Goal: Use online tool/utility: Utilize a website feature to perform a specific function

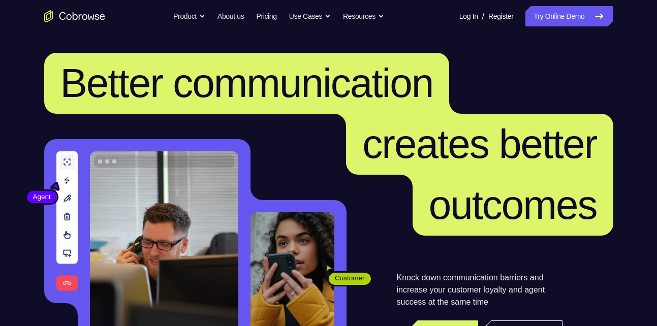
click at [568, 15] on link "Try Online Demo" at bounding box center [568, 16] width 87 height 20
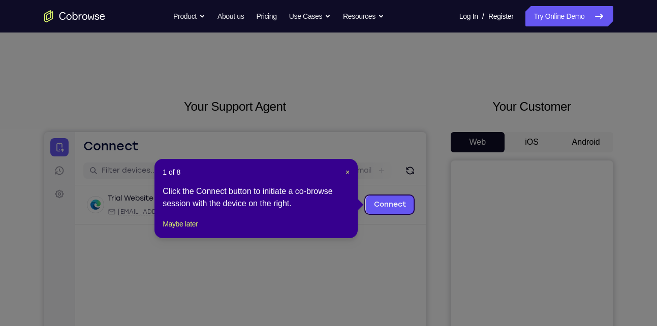
scroll to position [45, 0]
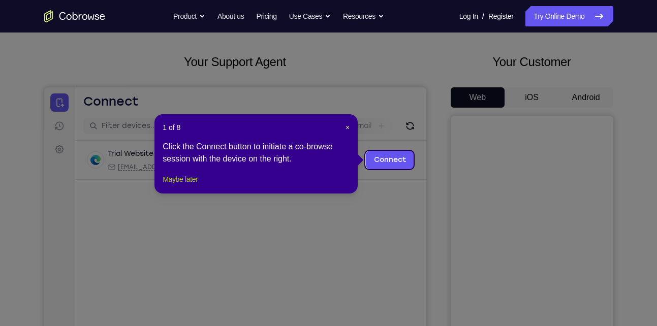
click at [198, 185] on button "Maybe later" at bounding box center [180, 179] width 35 height 12
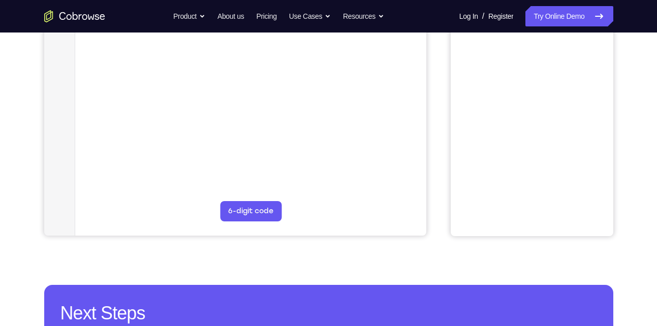
scroll to position [0, 0]
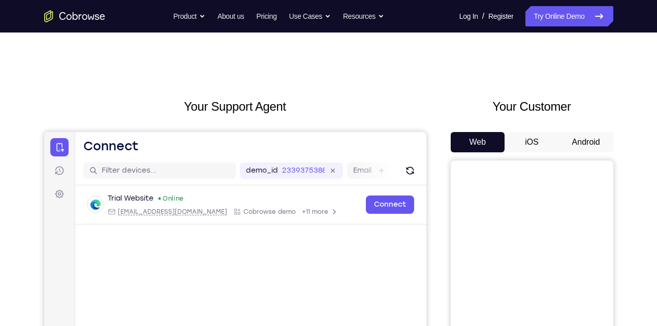
click at [579, 134] on button "Android" at bounding box center [586, 142] width 54 height 20
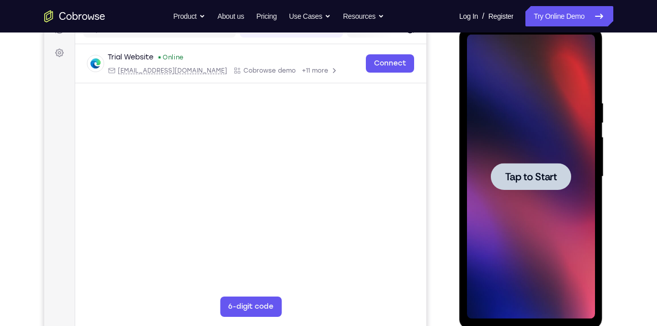
scroll to position [141, 0]
click at [533, 181] on span "Tap to Start" at bounding box center [531, 177] width 52 height 10
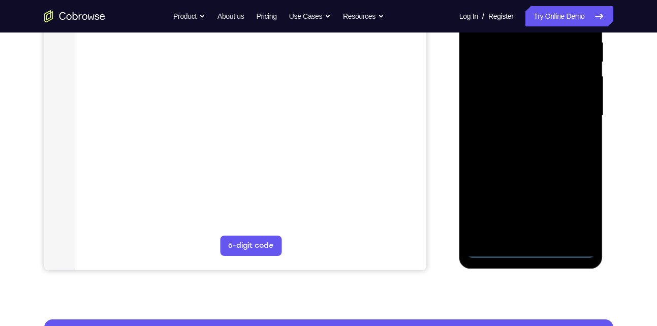
scroll to position [203, 0]
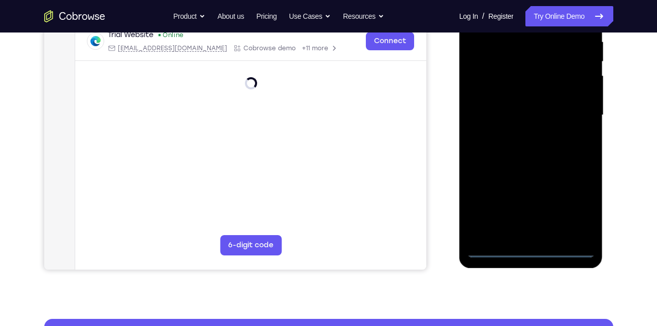
click at [531, 246] on div at bounding box center [531, 115] width 128 height 284
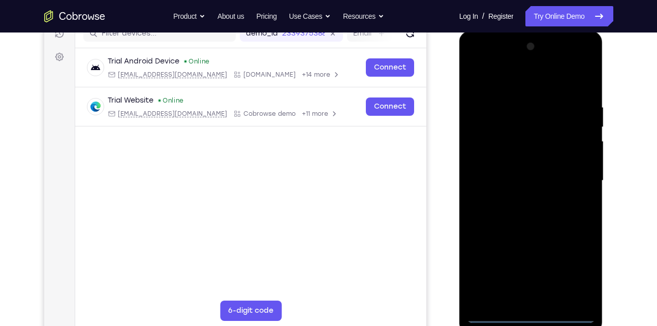
scroll to position [137, 0]
click at [528, 314] on div at bounding box center [531, 181] width 128 height 284
click at [576, 271] on div at bounding box center [531, 181] width 128 height 284
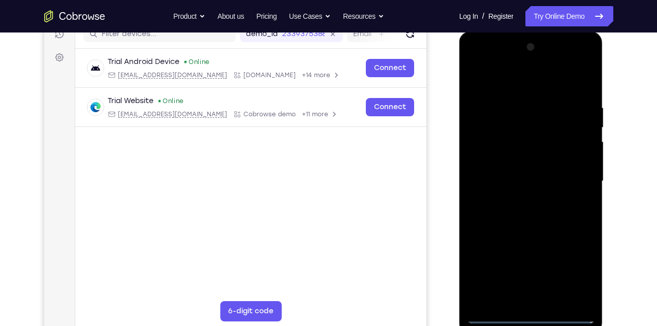
click at [477, 60] on div at bounding box center [531, 181] width 128 height 284
click at [569, 175] on div at bounding box center [531, 181] width 128 height 284
click at [523, 200] on div at bounding box center [531, 181] width 128 height 284
click at [513, 174] on div at bounding box center [531, 181] width 128 height 284
click at [513, 166] on div at bounding box center [531, 181] width 128 height 284
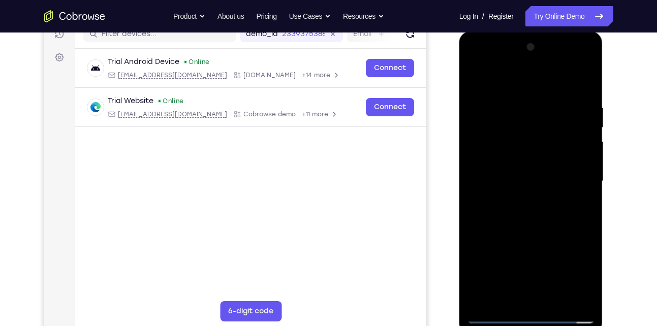
click at [516, 180] on div at bounding box center [531, 181] width 128 height 284
click at [537, 227] on div at bounding box center [531, 181] width 128 height 284
click at [555, 299] on div at bounding box center [531, 181] width 128 height 284
click at [547, 231] on div at bounding box center [531, 181] width 128 height 284
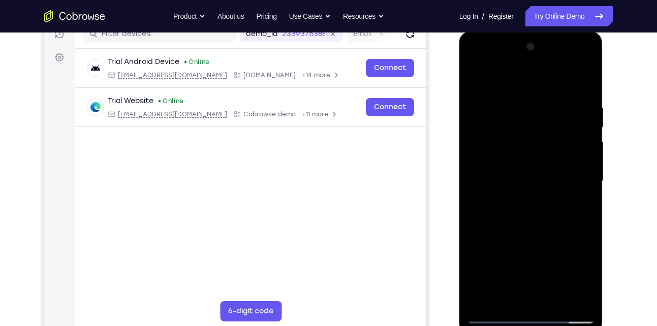
click at [511, 154] on div at bounding box center [531, 181] width 128 height 284
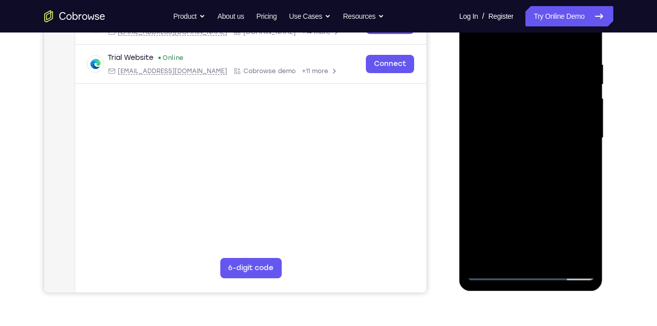
scroll to position [179, 0]
click at [501, 248] on div at bounding box center [531, 138] width 128 height 284
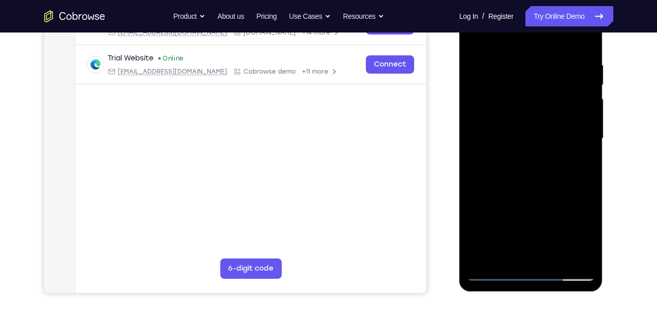
click at [500, 160] on div at bounding box center [531, 138] width 128 height 284
drag, startPoint x: 500, startPoint y: 160, endPoint x: 510, endPoint y: 160, distance: 9.7
click at [510, 160] on div at bounding box center [531, 138] width 128 height 284
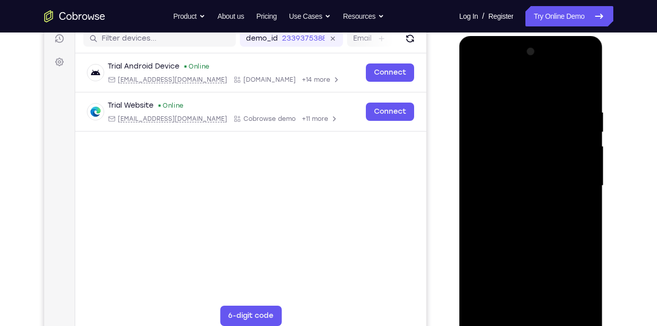
scroll to position [133, 0]
click at [485, 204] on div at bounding box center [531, 185] width 128 height 284
click at [485, 202] on div at bounding box center [531, 185] width 128 height 284
click at [475, 304] on div at bounding box center [531, 185] width 128 height 284
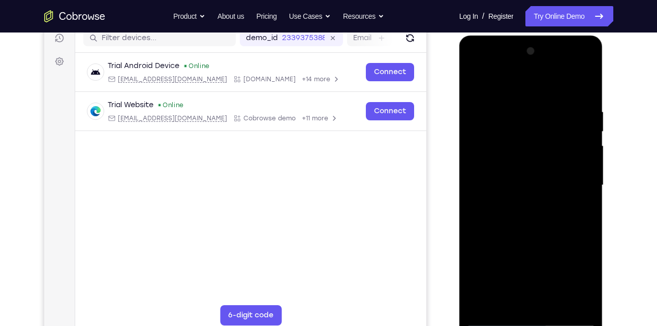
click at [546, 228] on div at bounding box center [531, 185] width 128 height 284
click at [477, 72] on div at bounding box center [531, 185] width 128 height 284
click at [575, 245] on div at bounding box center [531, 185] width 128 height 284
click at [568, 266] on div at bounding box center [531, 185] width 128 height 284
click at [581, 213] on div at bounding box center [531, 185] width 128 height 284
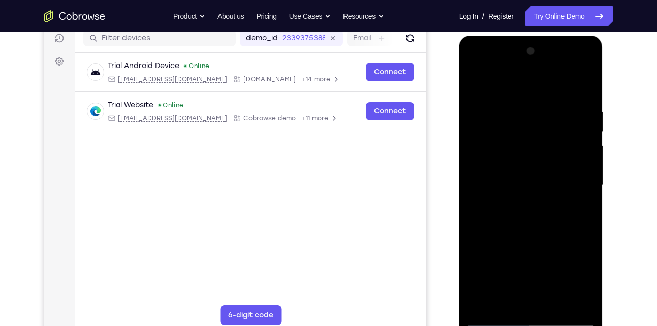
click at [473, 84] on div at bounding box center [531, 185] width 128 height 284
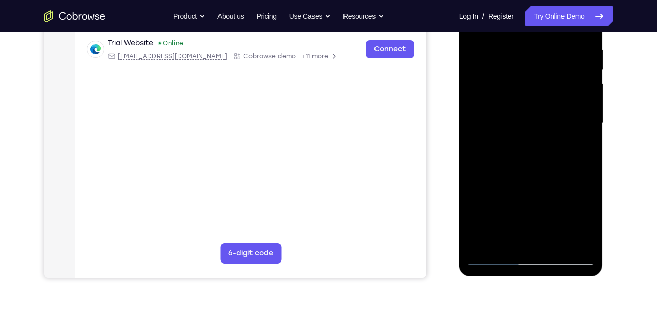
scroll to position [157, 0]
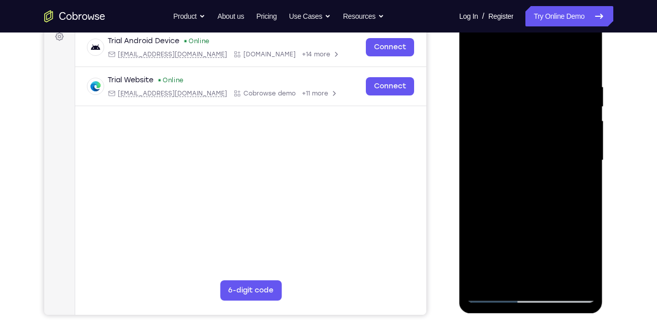
click at [477, 57] on div at bounding box center [531, 160] width 128 height 284
click at [581, 87] on div at bounding box center [531, 160] width 128 height 284
click at [537, 172] on div at bounding box center [531, 160] width 128 height 284
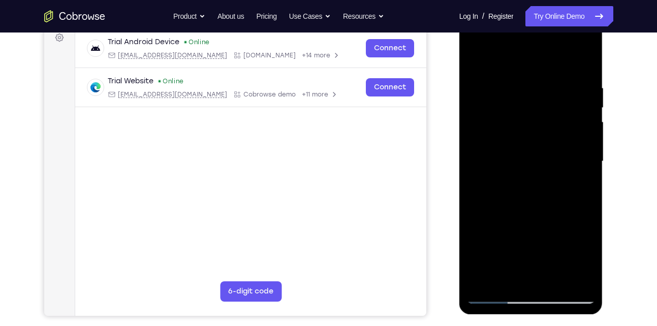
click at [479, 62] on div at bounding box center [531, 161] width 128 height 284
click at [483, 85] on div at bounding box center [531, 161] width 128 height 284
click at [579, 64] on div at bounding box center [531, 161] width 128 height 284
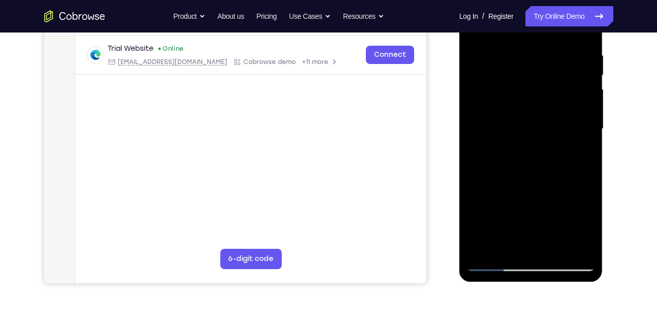
scroll to position [180, 0]
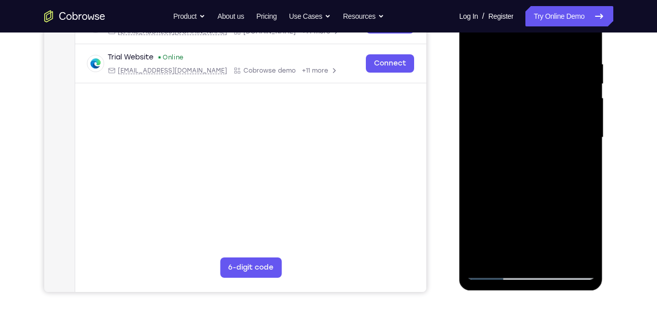
click at [480, 256] on div at bounding box center [531, 137] width 128 height 284
click at [505, 63] on div at bounding box center [531, 137] width 128 height 284
click at [586, 37] on div at bounding box center [531, 137] width 128 height 284
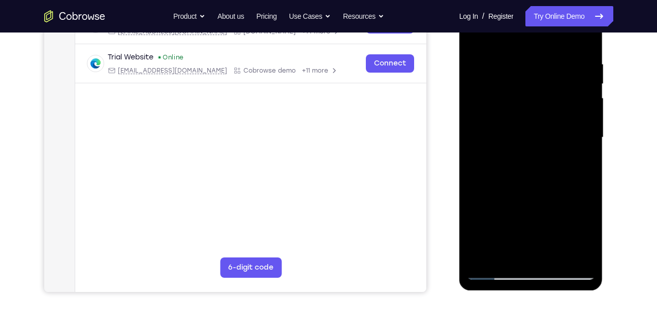
click at [480, 60] on div at bounding box center [531, 137] width 128 height 284
click at [533, 149] on div at bounding box center [531, 137] width 128 height 284
click at [531, 52] on div at bounding box center [531, 137] width 128 height 284
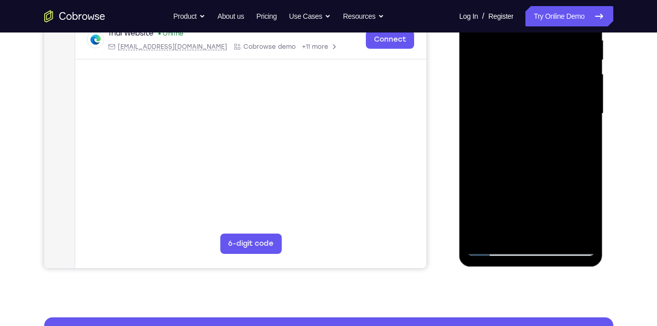
scroll to position [205, 0]
click at [494, 246] on div at bounding box center [531, 113] width 128 height 284
click at [549, 228] on div at bounding box center [531, 113] width 128 height 284
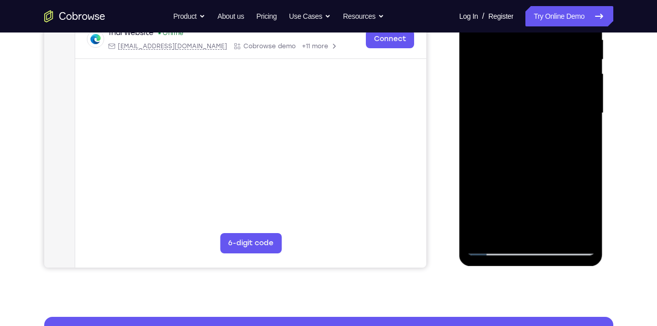
click at [494, 246] on div at bounding box center [531, 113] width 128 height 284
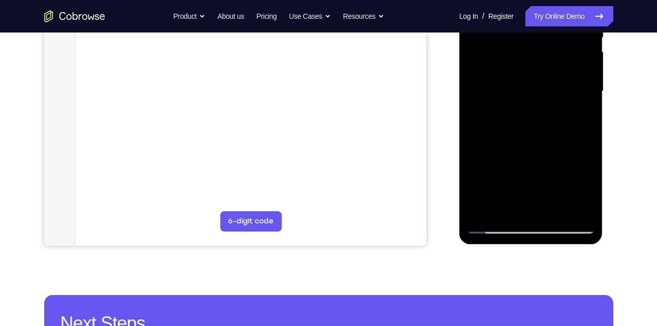
scroll to position [237, 0]
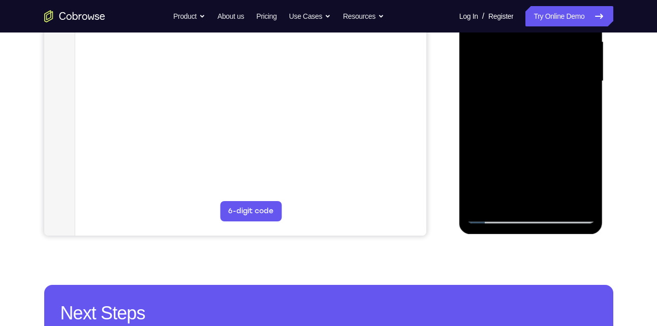
click at [528, 215] on div at bounding box center [531, 81] width 128 height 284
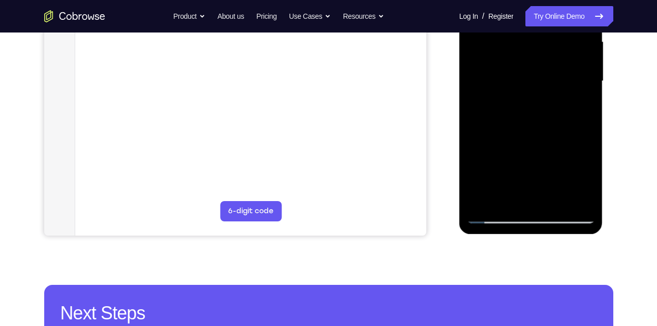
click at [528, 215] on div at bounding box center [531, 81] width 128 height 284
click at [567, 213] on div at bounding box center [531, 81] width 128 height 284
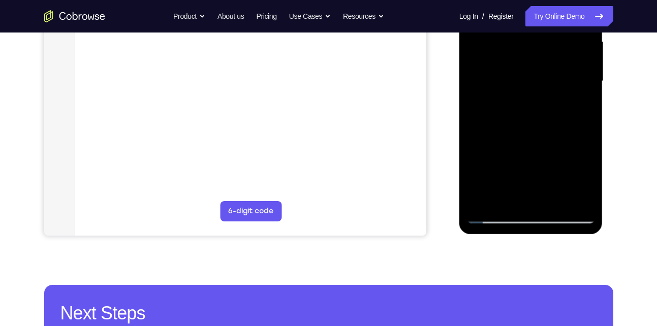
click at [526, 95] on div at bounding box center [531, 81] width 128 height 284
click at [522, 84] on div at bounding box center [531, 81] width 128 height 284
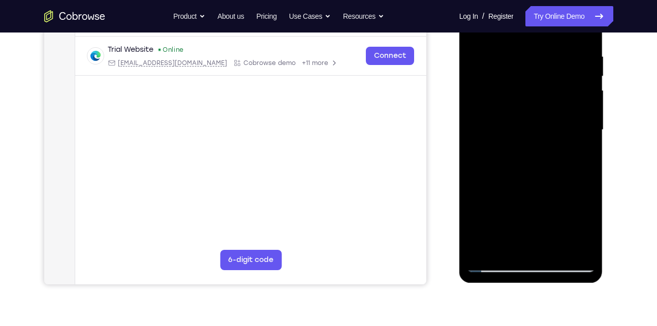
scroll to position [187, 0]
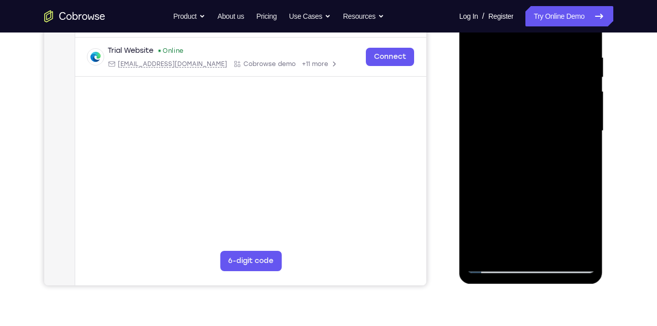
click at [522, 83] on div at bounding box center [531, 131] width 128 height 284
click at [551, 54] on div at bounding box center [531, 131] width 128 height 284
click at [557, 251] on div at bounding box center [531, 131] width 128 height 284
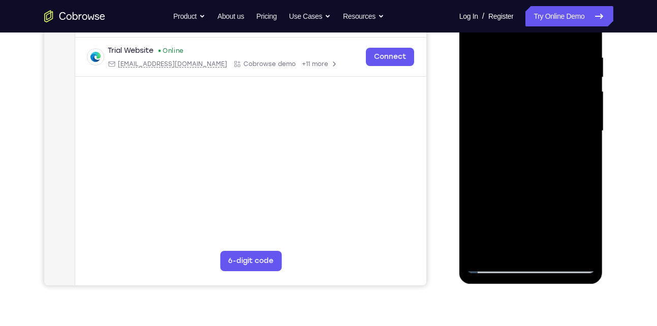
click at [513, 108] on div at bounding box center [531, 131] width 128 height 284
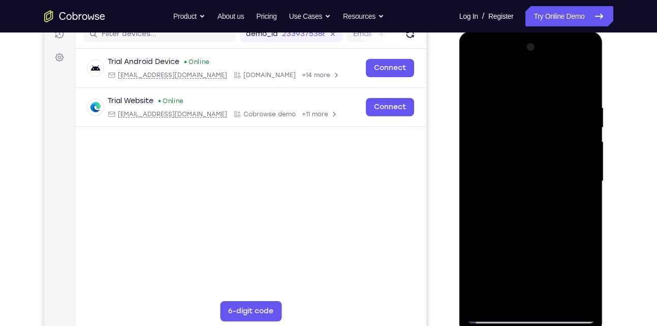
scroll to position [143, 0]
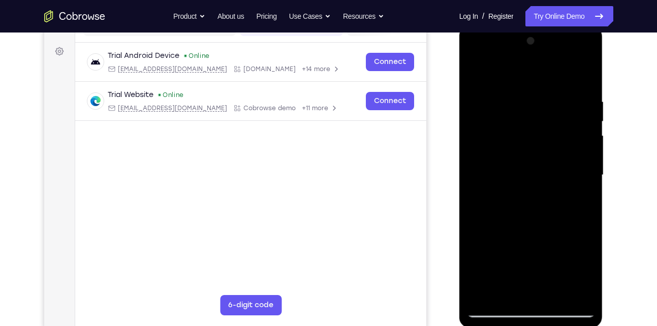
click at [475, 73] on div at bounding box center [531, 175] width 128 height 284
click at [529, 306] on div at bounding box center [531, 175] width 128 height 284
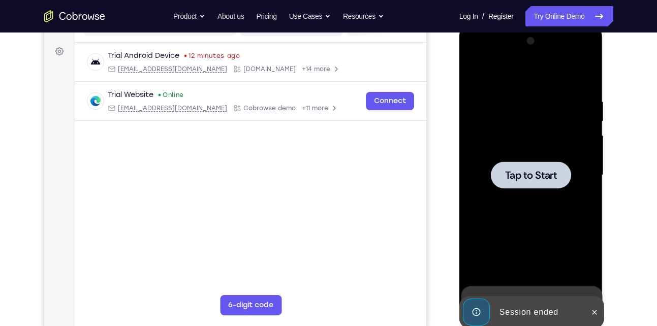
click at [529, 161] on div at bounding box center [531, 175] width 128 height 284
